Goal: Use online tool/utility: Use online tool/utility

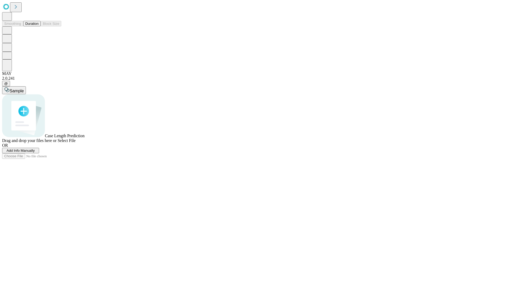
click at [39, 26] on button "Duration" at bounding box center [31, 24] width 17 height 6
click at [76, 143] on span "Select File" at bounding box center [67, 140] width 18 height 4
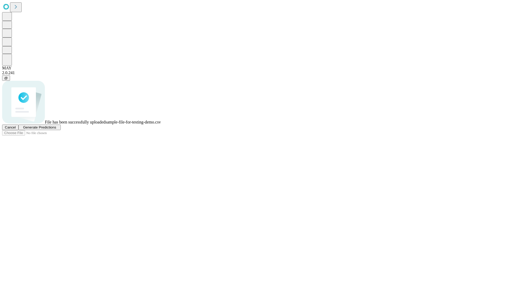
click at [56, 129] on span "Generate Predictions" at bounding box center [39, 127] width 33 height 4
